Goal: Information Seeking & Learning: Learn about a topic

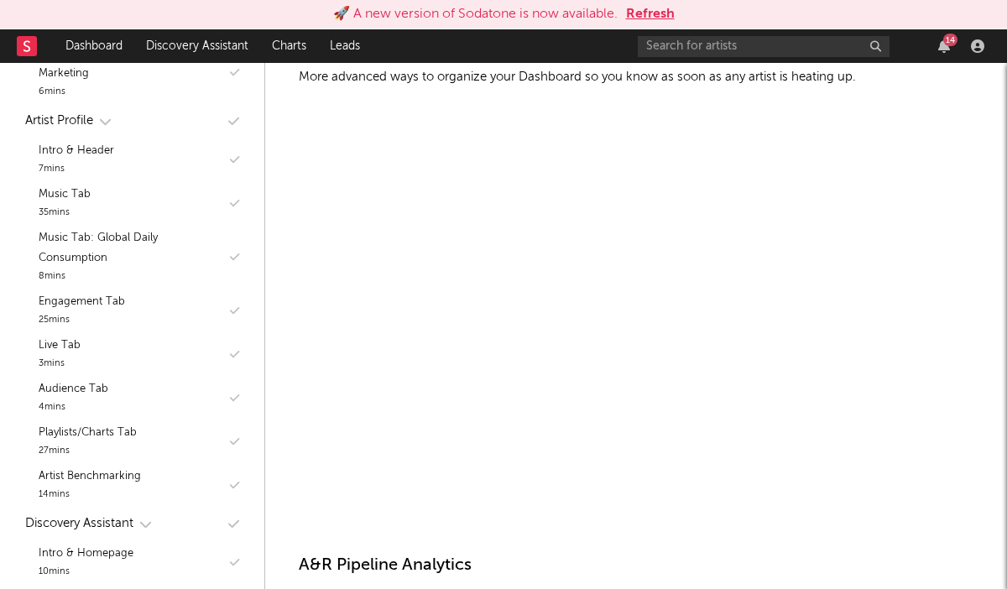
scroll to position [1615, 0]
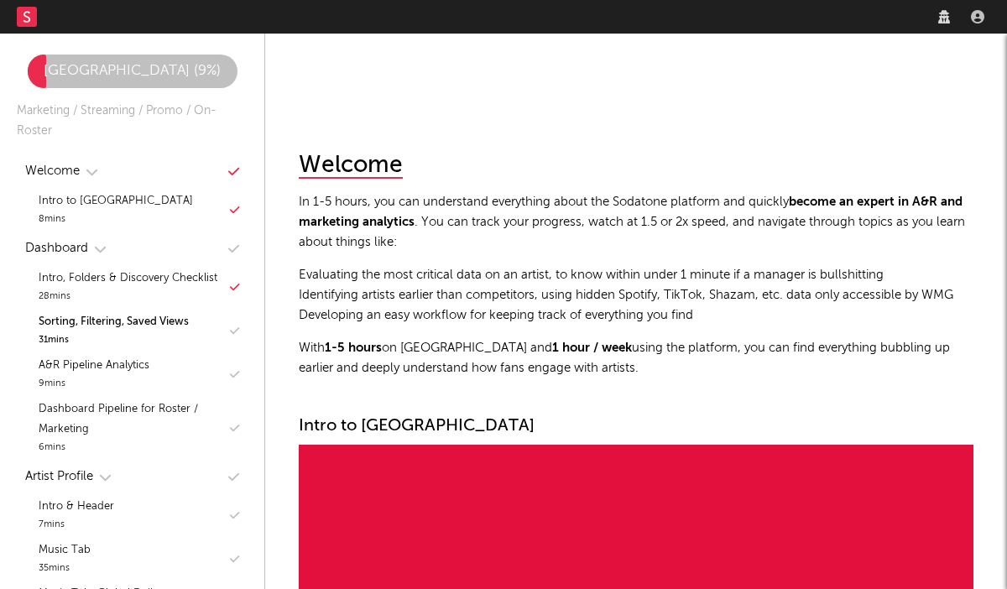
scroll to position [1553, 0]
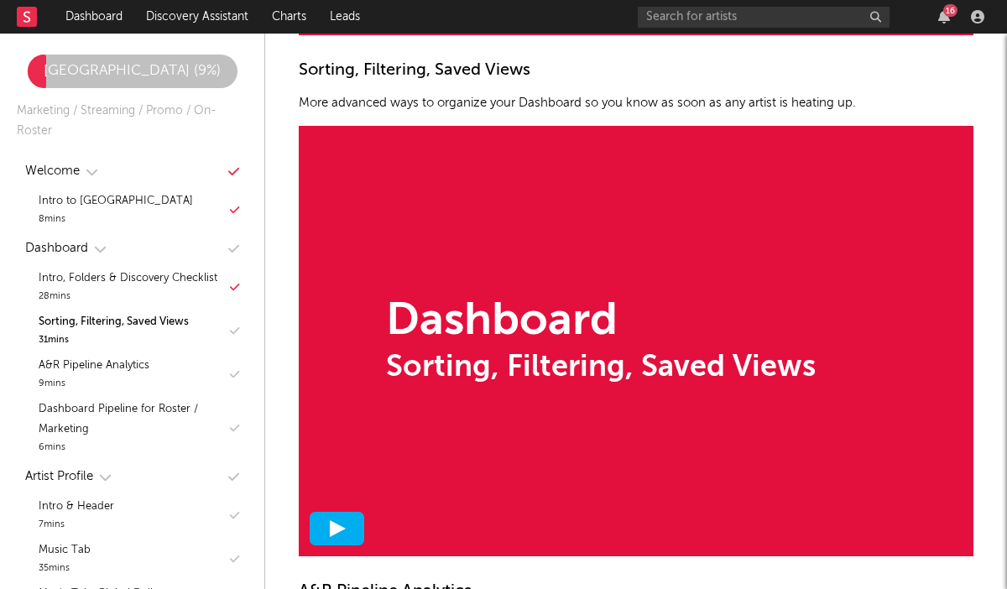
click at [353, 523] on div at bounding box center [337, 529] width 55 height 34
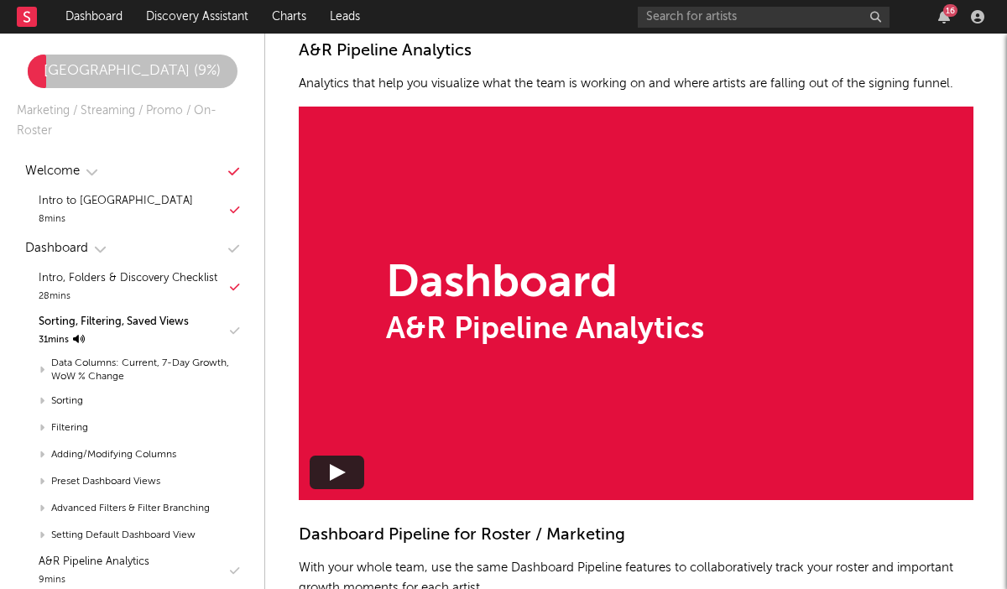
scroll to position [2202, 0]
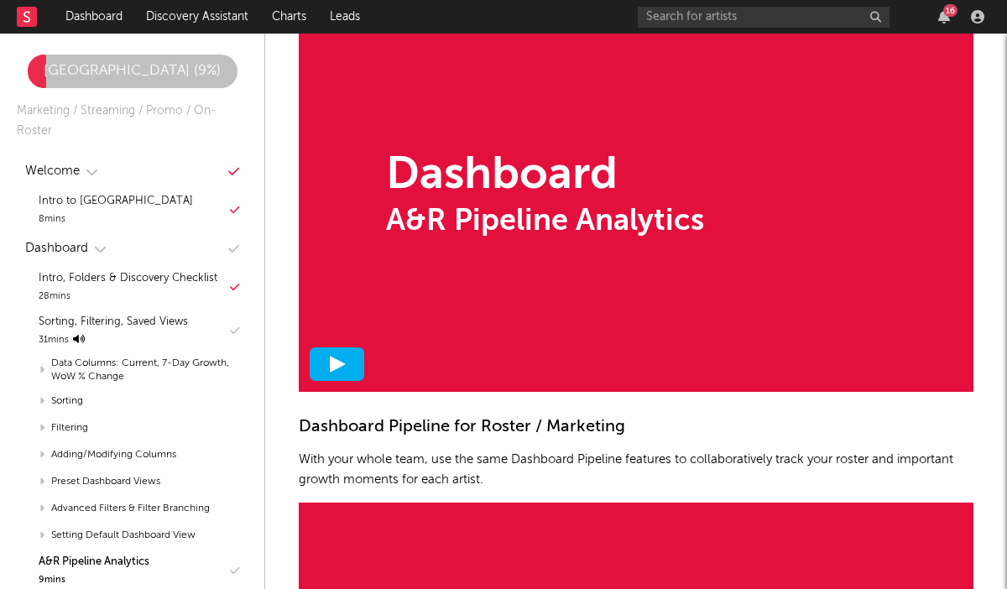
click at [335, 367] on icon at bounding box center [337, 364] width 17 height 17
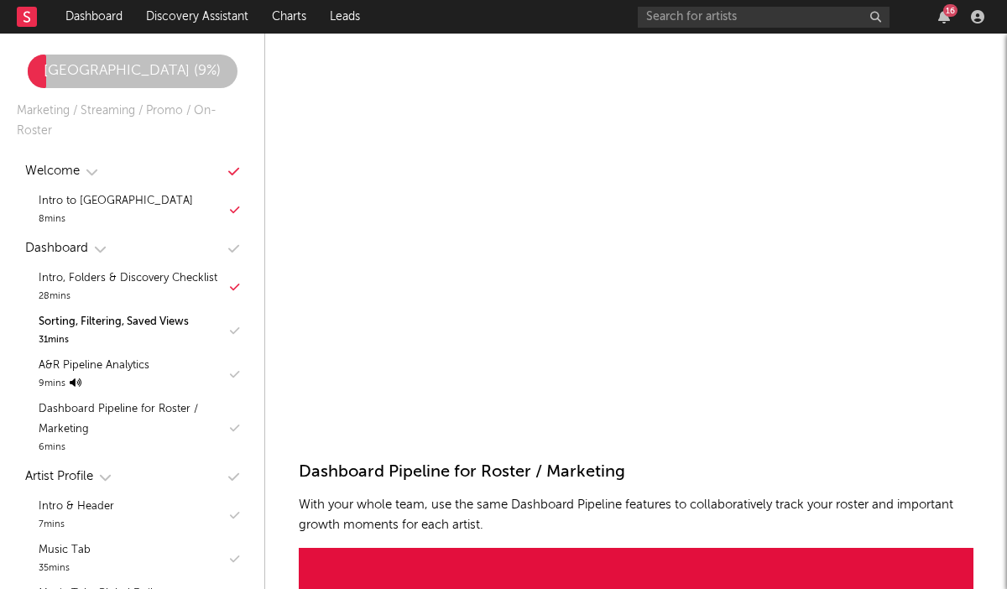
scroll to position [2179, 0]
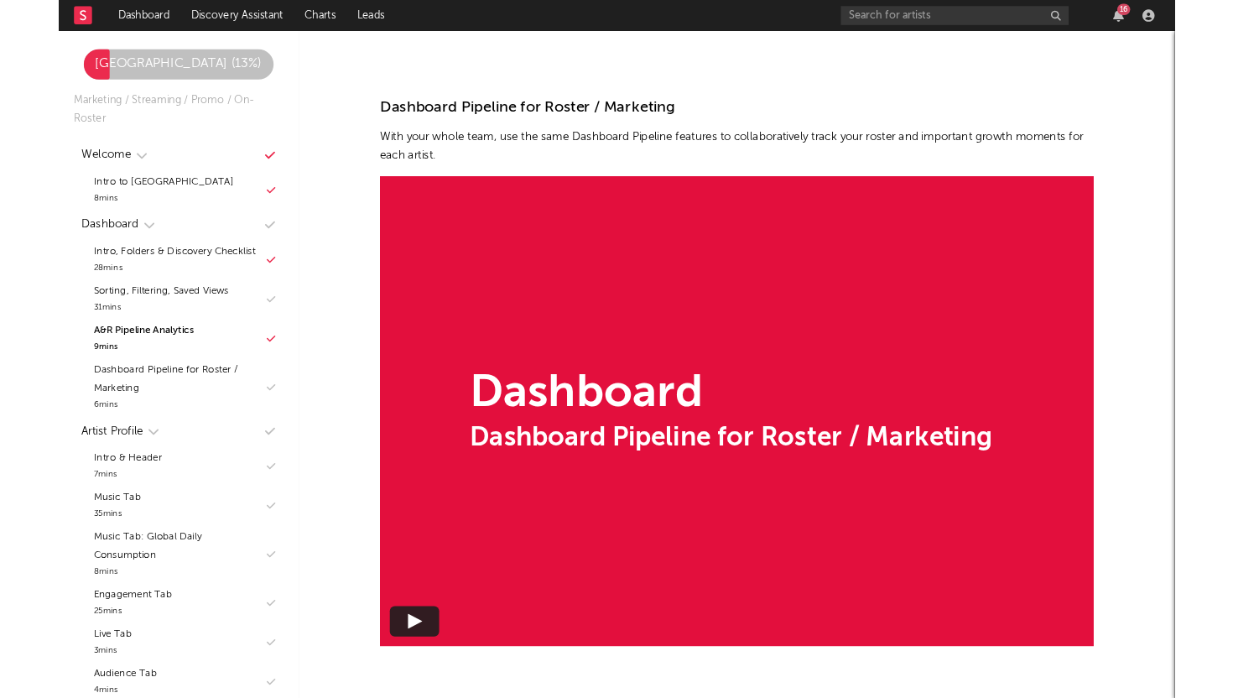
scroll to position [2817, 0]
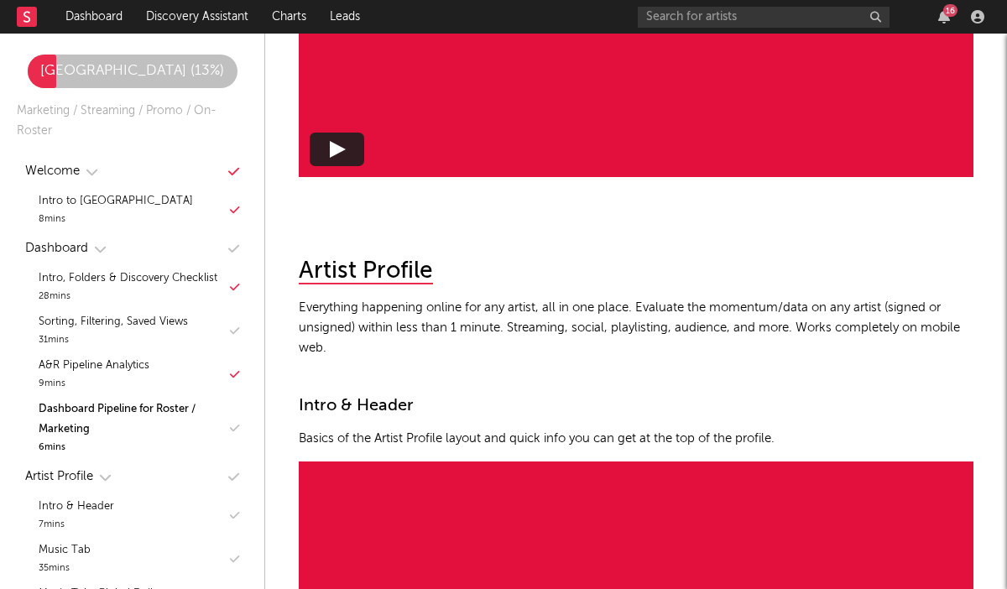
scroll to position [2991, 0]
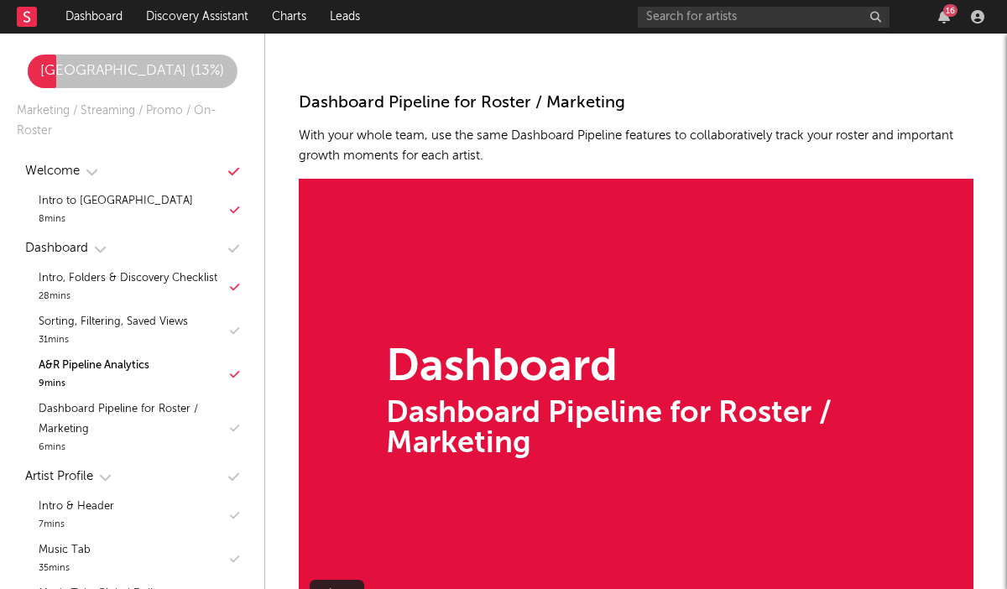
scroll to position [2527, 0]
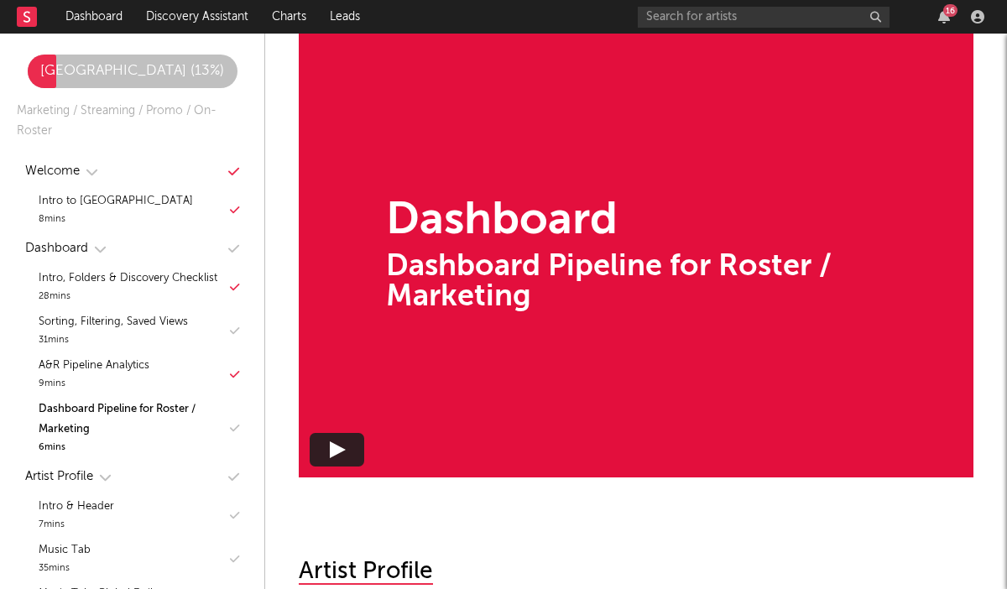
scroll to position [2688, 0]
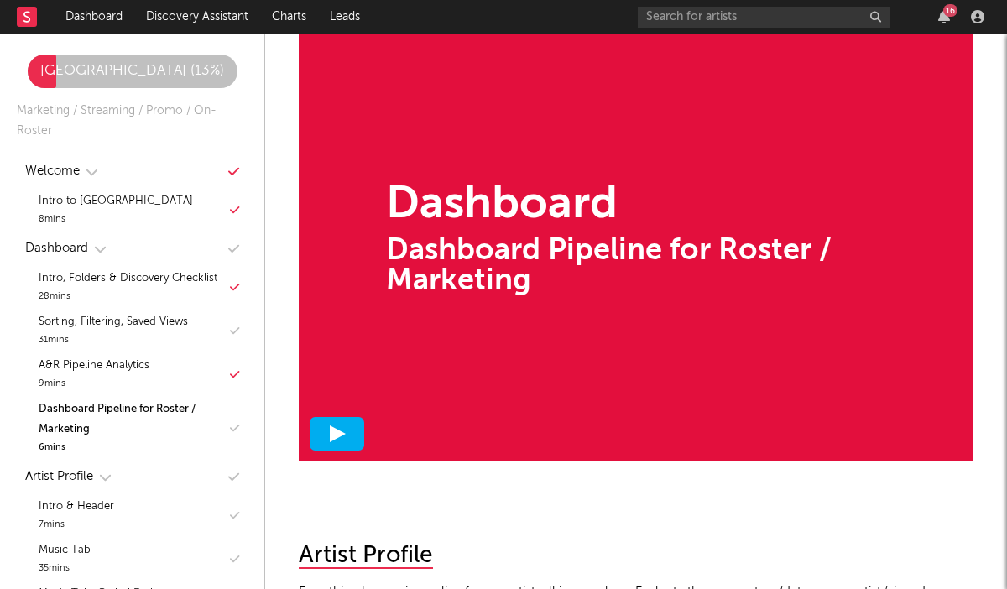
click at [346, 428] on div at bounding box center [337, 434] width 55 height 34
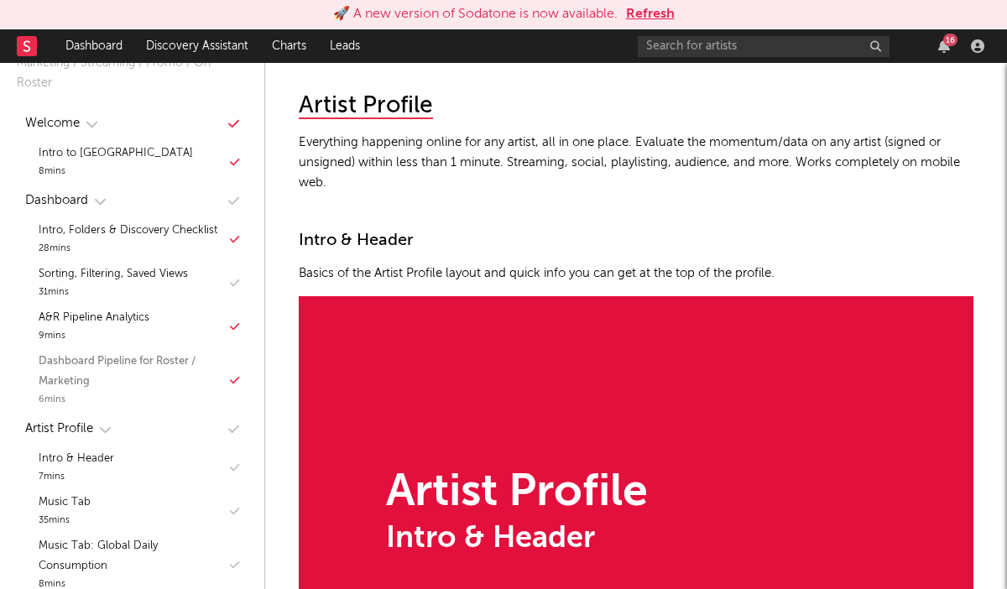
scroll to position [3211, 0]
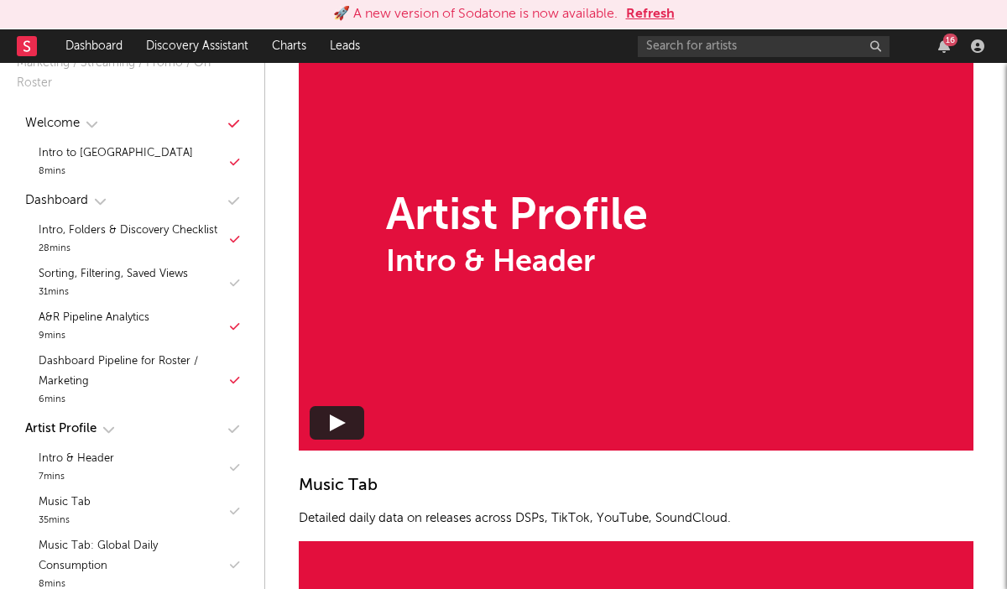
scroll to position [3453, 0]
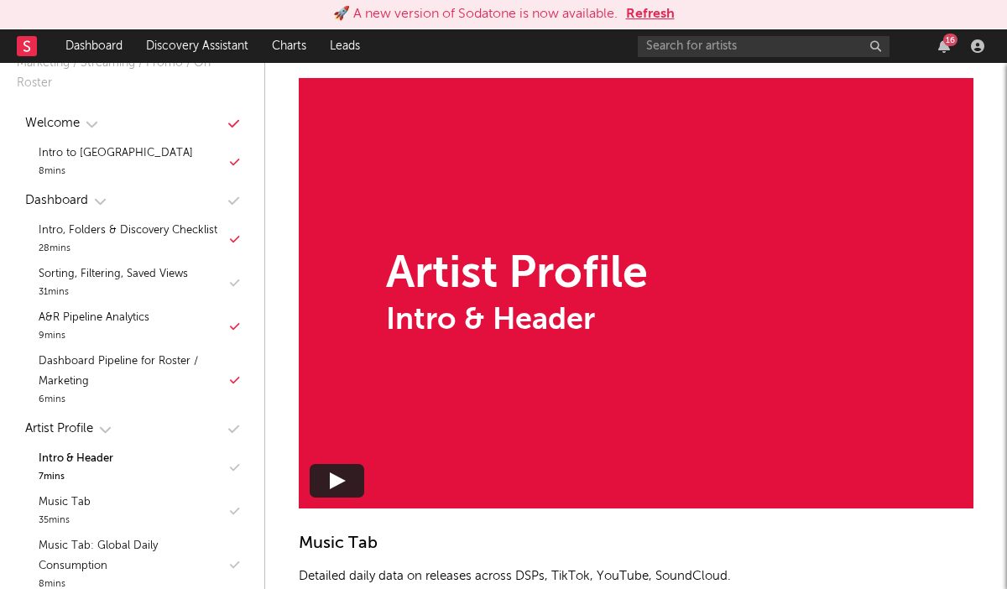
scroll to position [3362, 0]
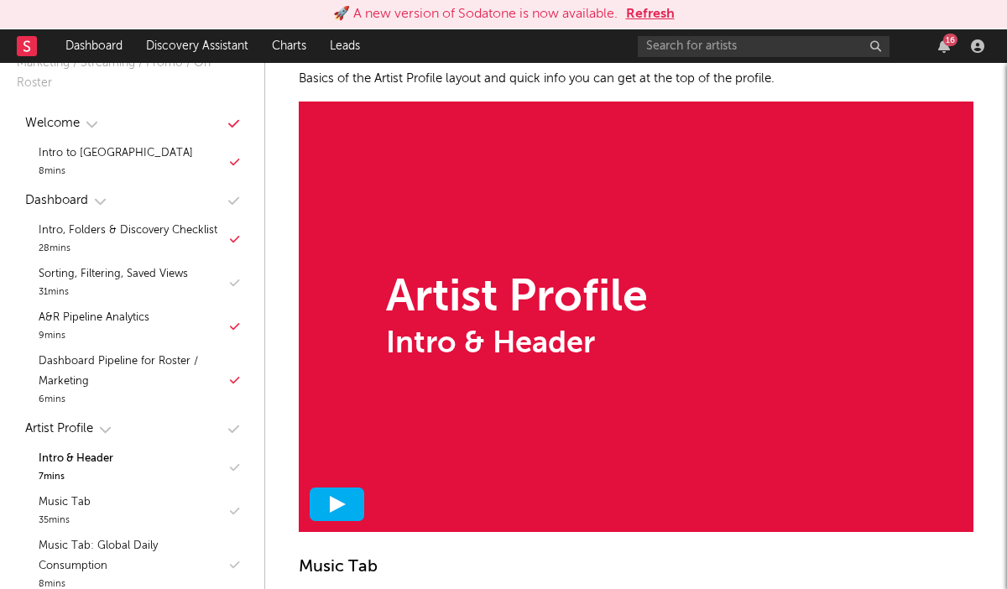
click at [314, 508] on div at bounding box center [337, 504] width 55 height 34
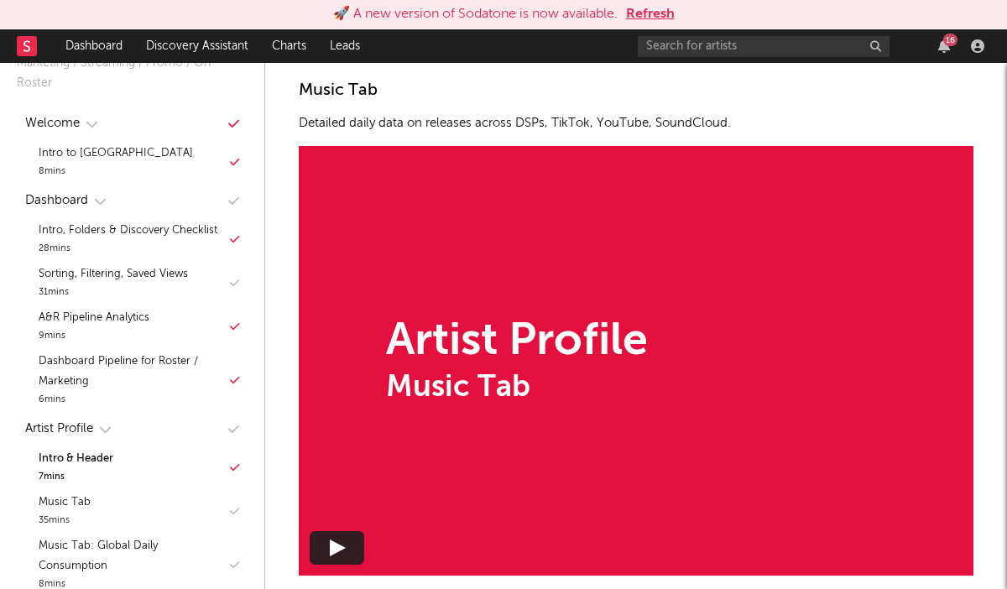
scroll to position [3858, 0]
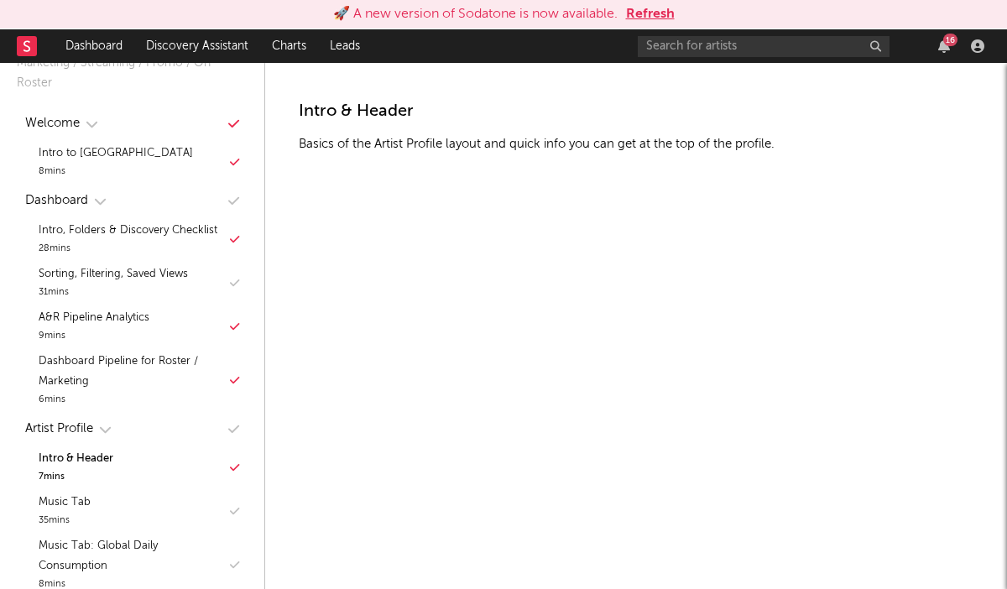
scroll to position [3281, 0]
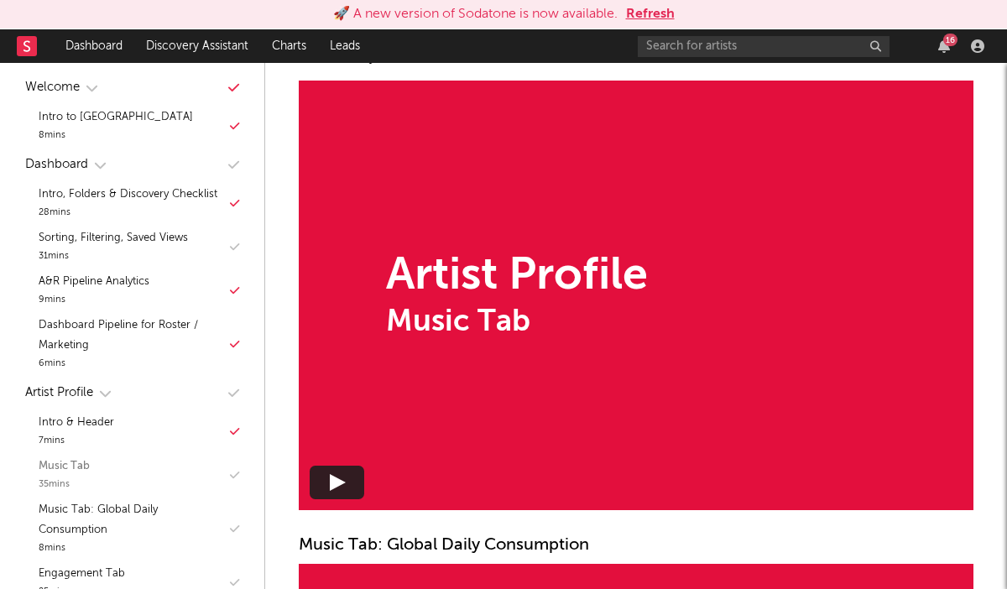
scroll to position [96, 0]
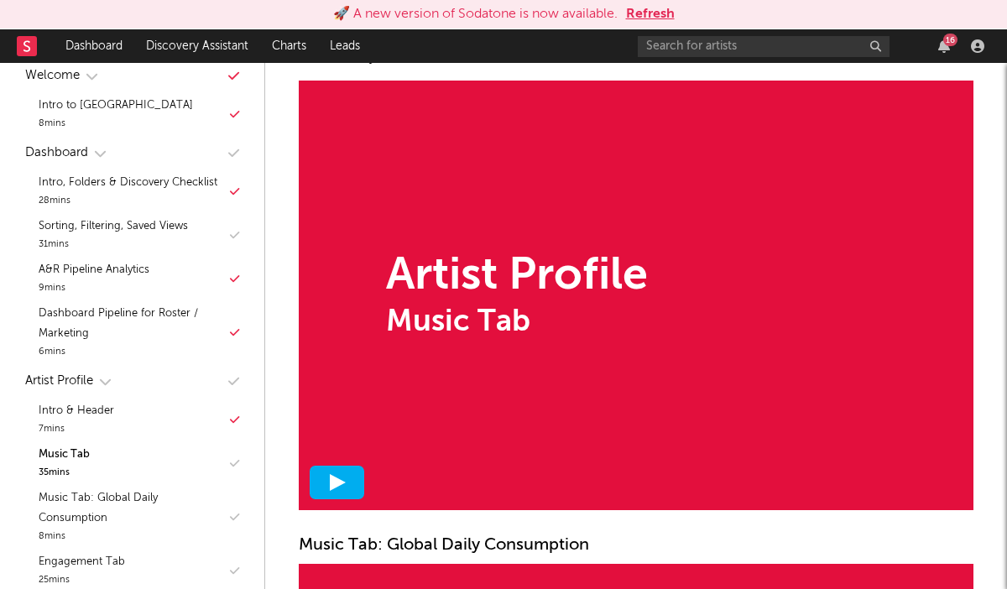
click at [328, 495] on div at bounding box center [337, 483] width 55 height 34
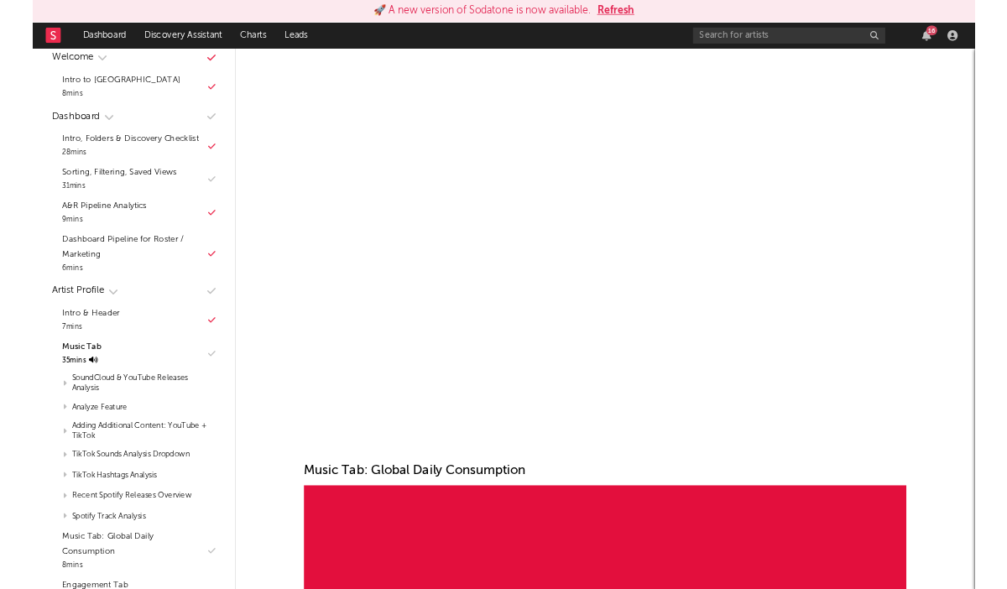
scroll to position [3904, 0]
